Goal: Information Seeking & Learning: Learn about a topic

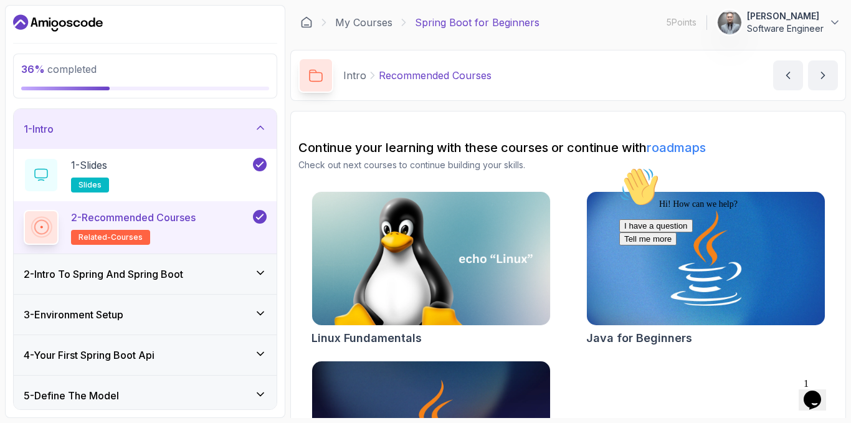
drag, startPoint x: 520, startPoint y: 32, endPoint x: 404, endPoint y: 45, distance: 115.9
click at [404, 45] on main "My Courses Spring Boot for Beginners 5 Points 1 Avi Garg Software Engineer 1 - …" at bounding box center [568, 211] width 556 height 413
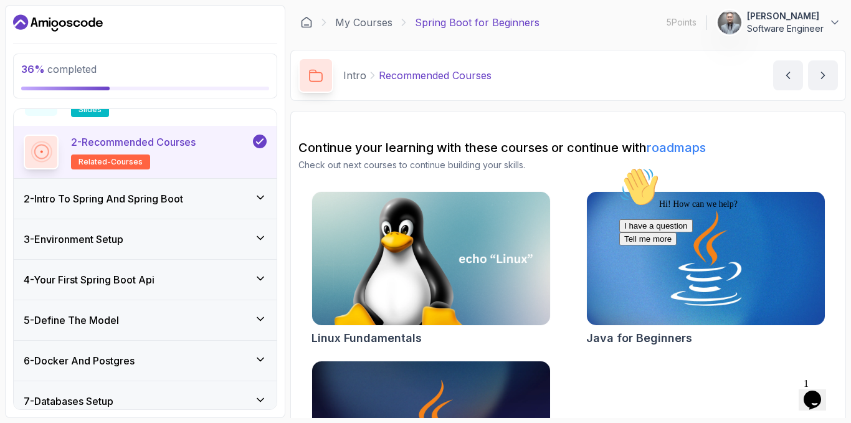
scroll to position [187, 0]
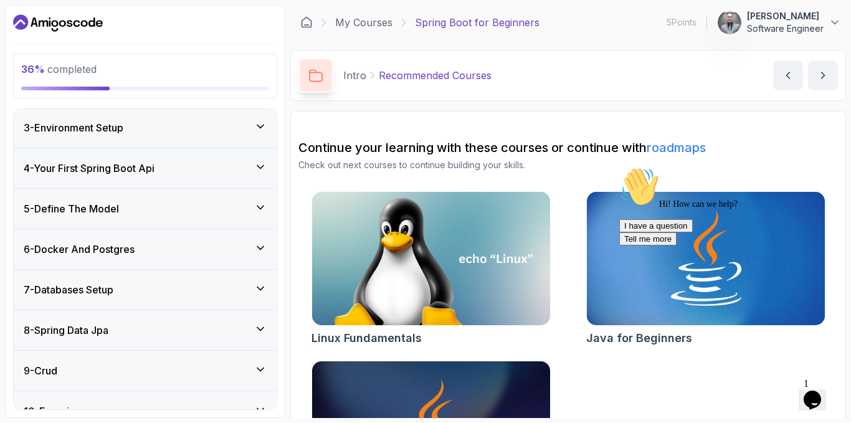
click at [163, 211] on div "5 - Define The Model" at bounding box center [145, 208] width 243 height 15
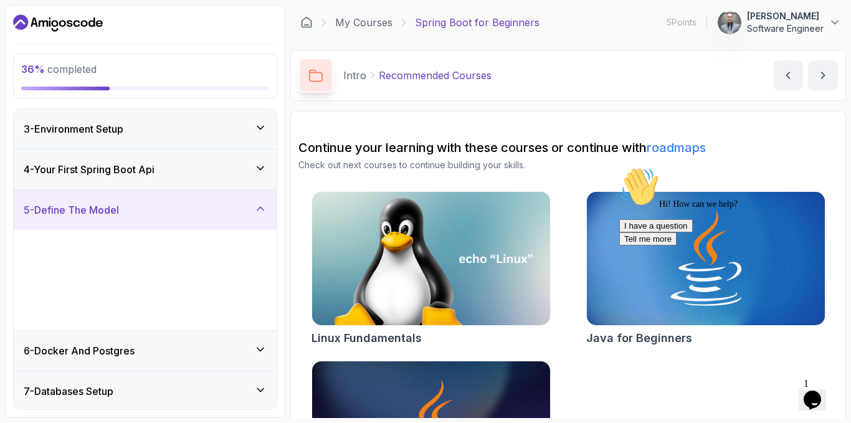
scroll to position [82, 0]
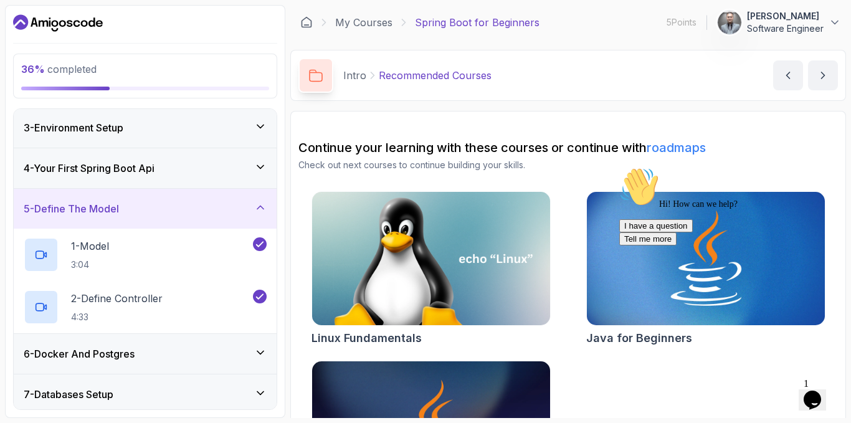
click at [163, 211] on div "5 - Define The Model" at bounding box center [145, 208] width 243 height 15
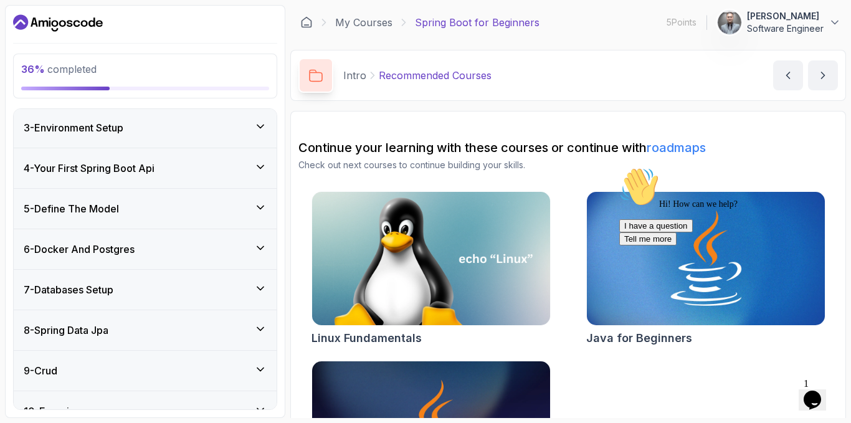
click at [133, 254] on h3 "6 - Docker And Postgres" at bounding box center [79, 249] width 111 height 15
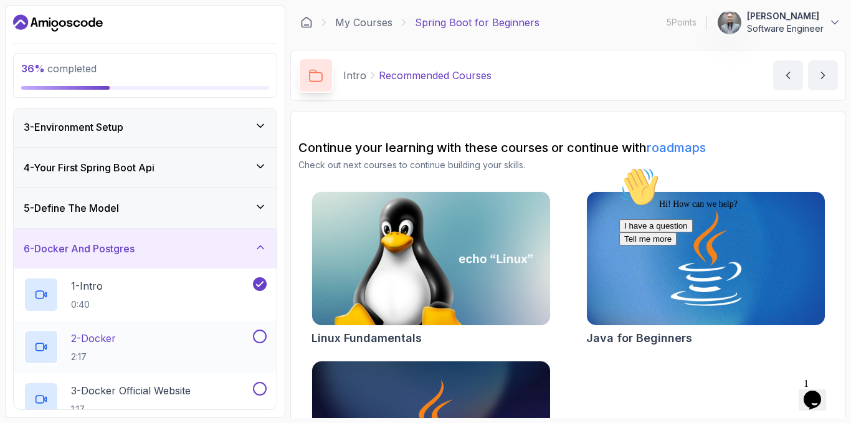
click at [143, 337] on div "2 - Docker 2:17" at bounding box center [137, 347] width 227 height 35
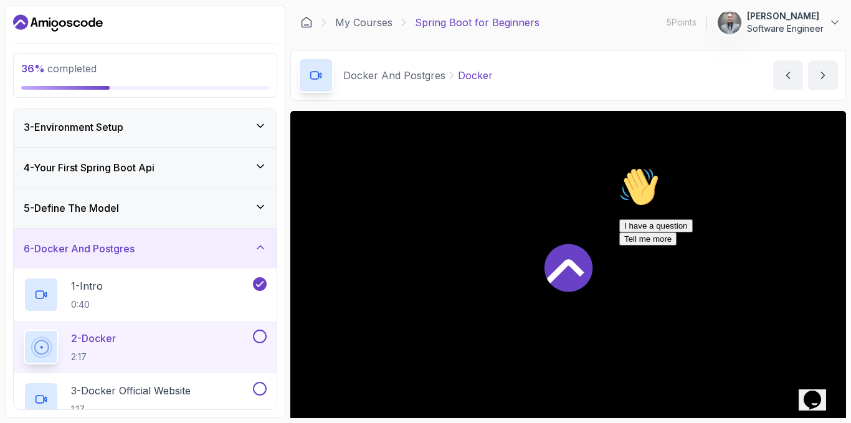
click at [619, 167] on icon "Chat attention grabber" at bounding box center [619, 167] width 0 height 0
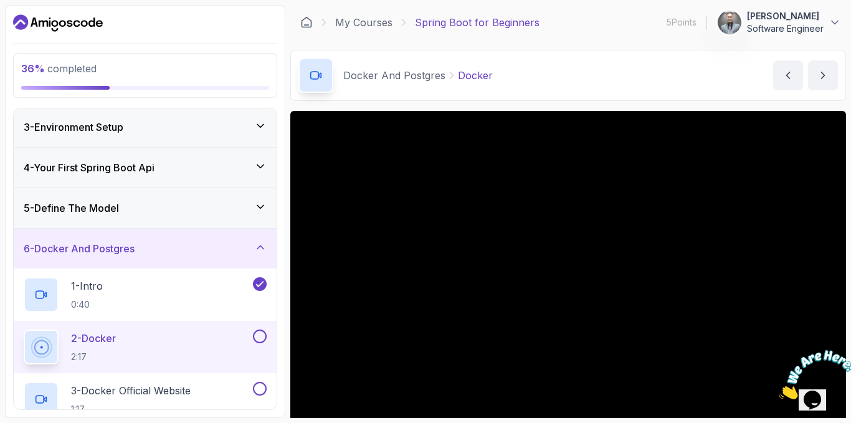
scroll to position [62, 0]
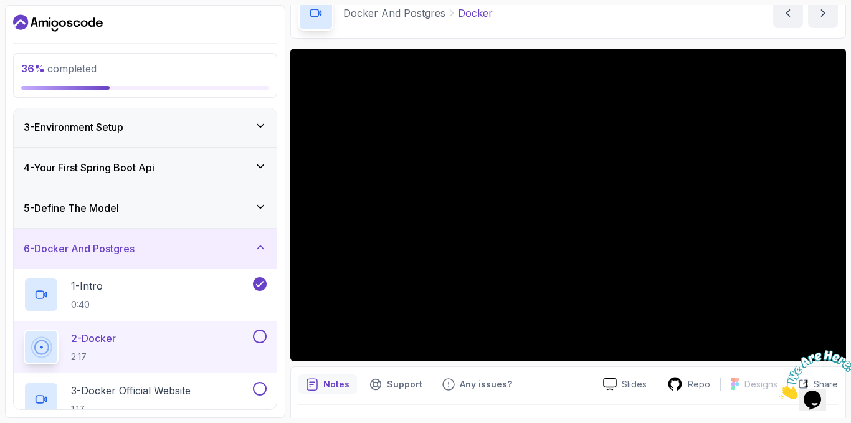
click at [779, 391] on icon "Close" at bounding box center [779, 396] width 0 height 11
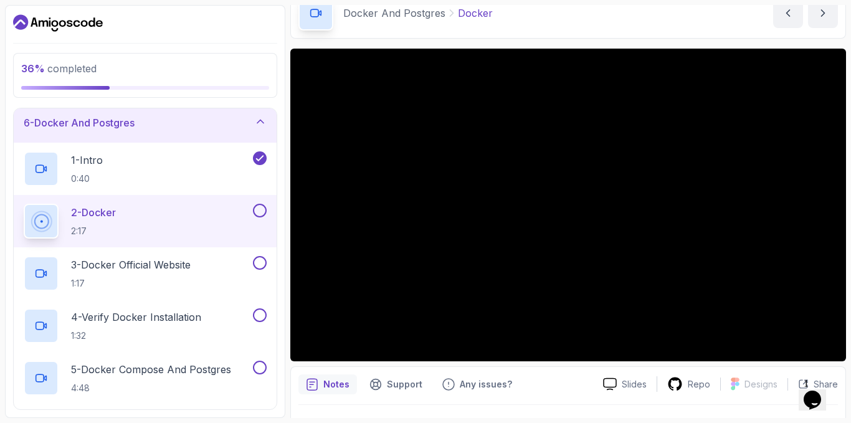
scroll to position [187, 0]
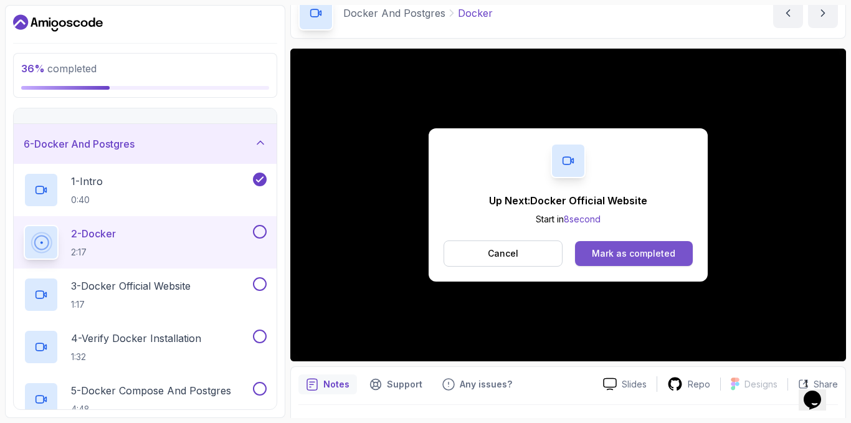
click at [664, 252] on div "Mark as completed" at bounding box center [633, 253] width 83 height 12
